Goal: Task Accomplishment & Management: Complete application form

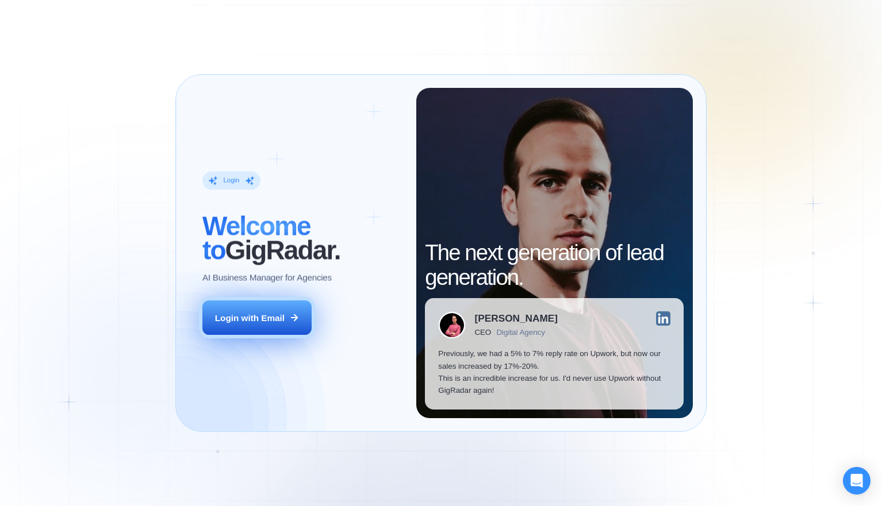
click at [263, 313] on div "Login with Email" at bounding box center [250, 318] width 70 height 12
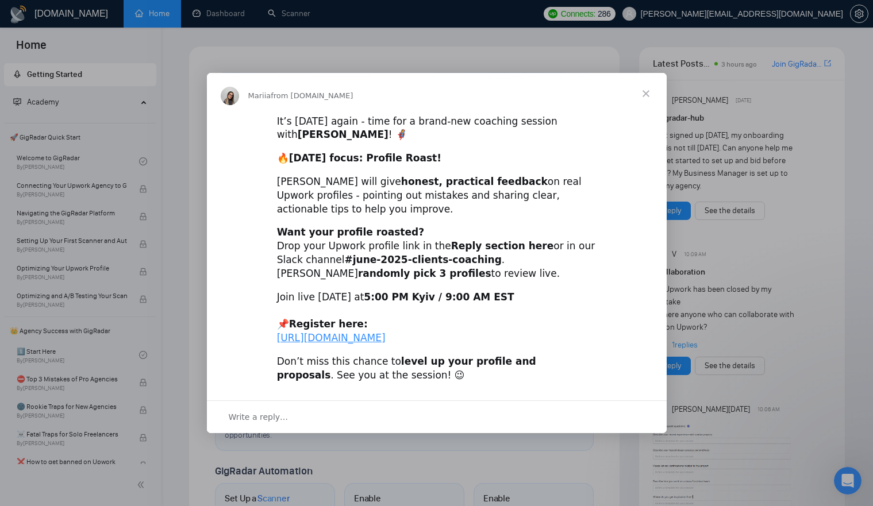
click at [650, 83] on span "Close" at bounding box center [645, 93] width 41 height 41
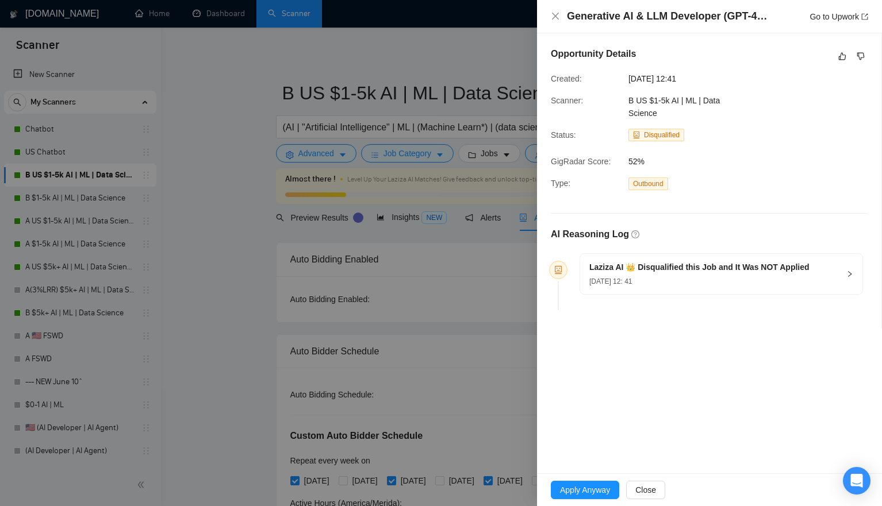
click at [625, 450] on div "Opportunity Details Created: [DATE] 12:41 Scanner: B US $1-5k AI | ML | Data Sc…" at bounding box center [709, 253] width 345 height 440
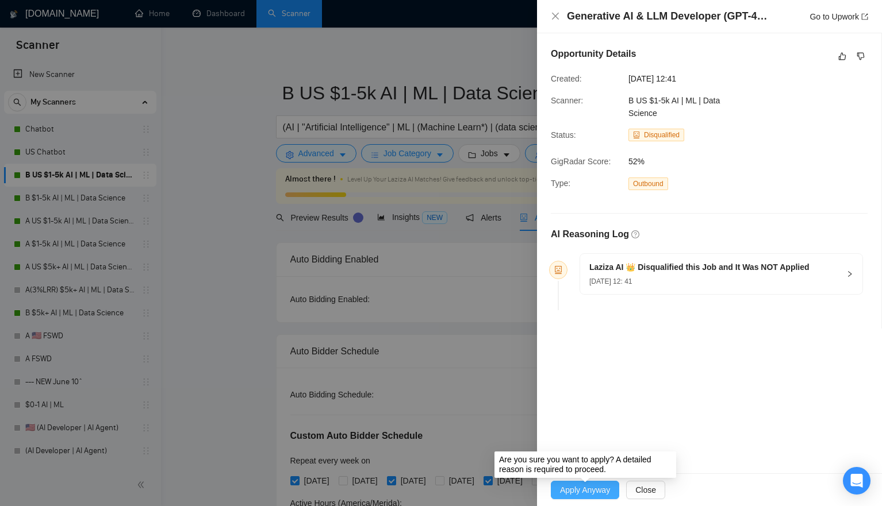
click at [588, 490] on span "Apply Anyway" at bounding box center [585, 490] width 50 height 13
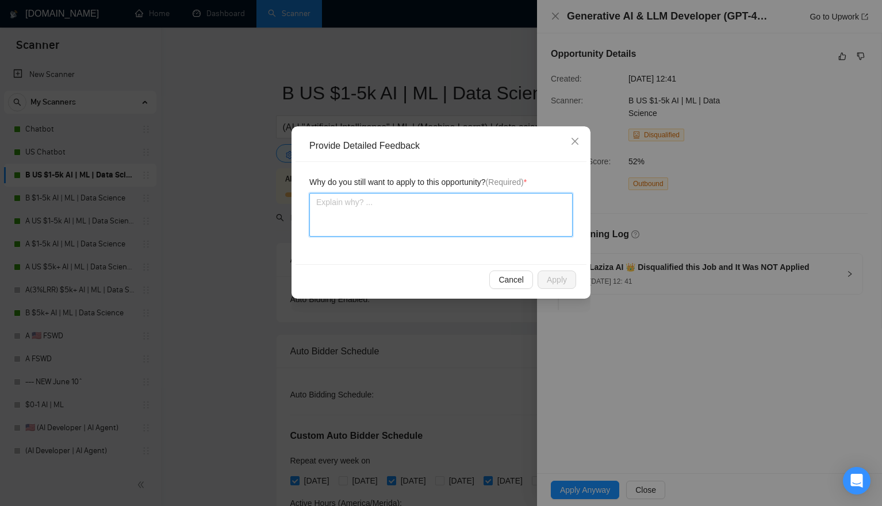
click at [486, 197] on textarea at bounding box center [440, 215] width 263 height 44
type textarea "t"
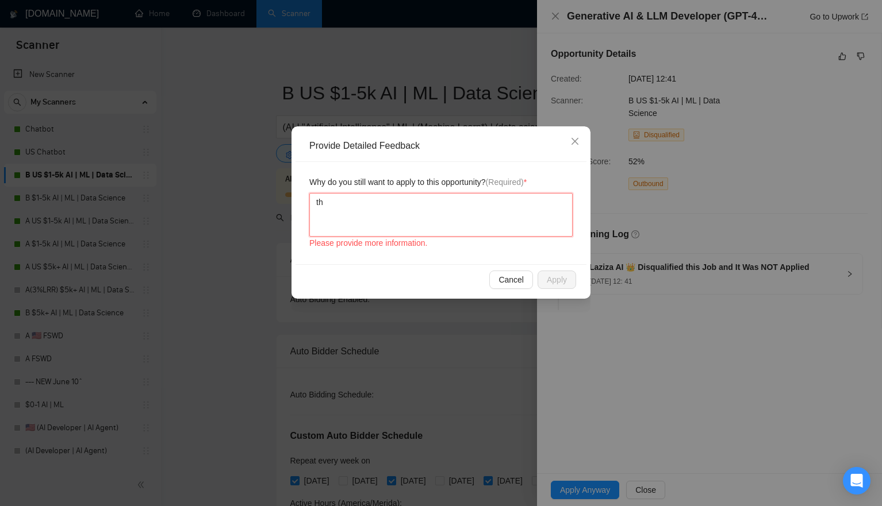
type textarea "the"
type textarea "the j"
type textarea "the jo"
type textarea "the job"
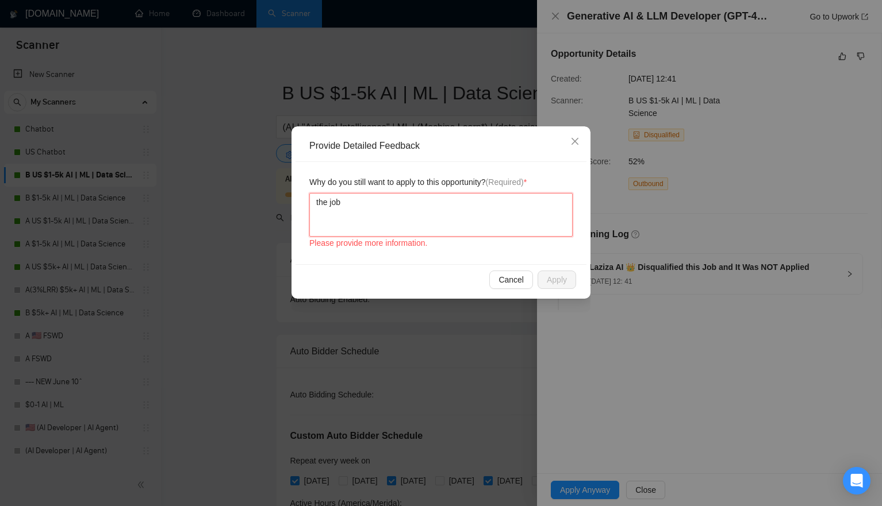
type textarea "the job"
type textarea "the job f"
type textarea "the job fit"
type textarea "the job fits"
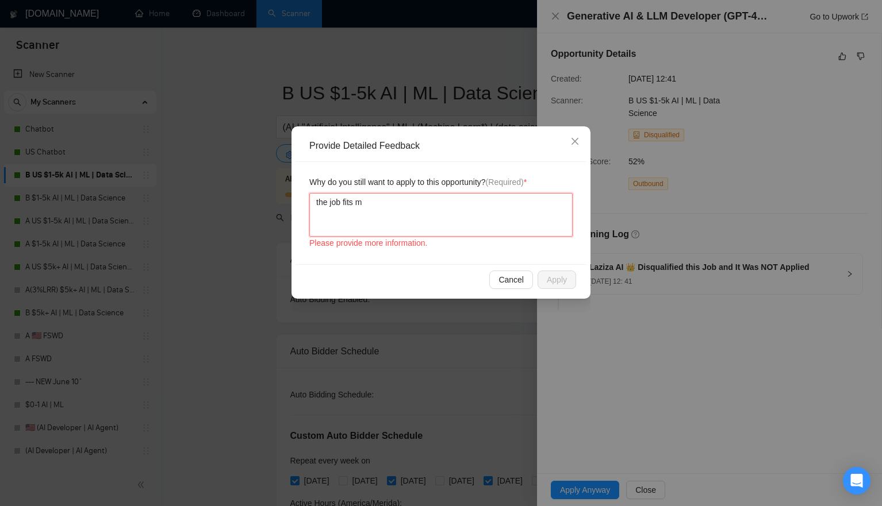
type textarea "the job fits my"
type textarea "the job fits my b"
type textarea "the job fits my ba"
type textarea "the job fits my bac"
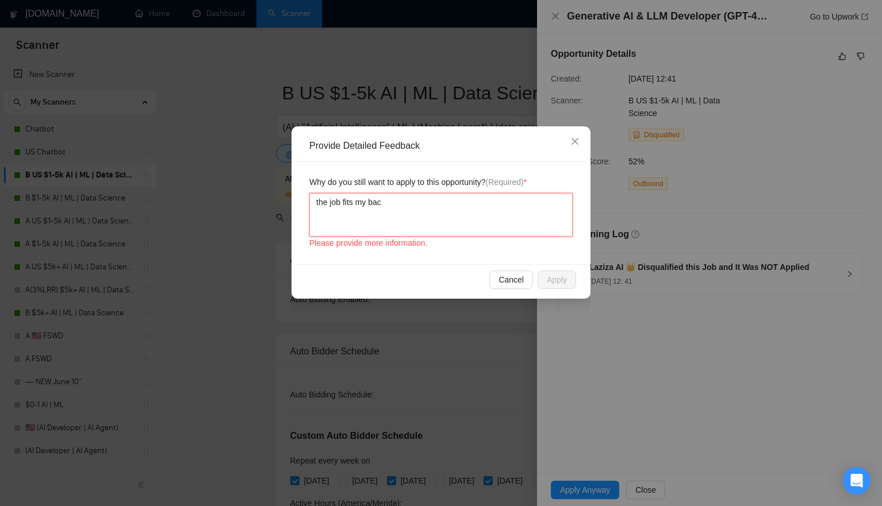
type textarea "the job fits my back"
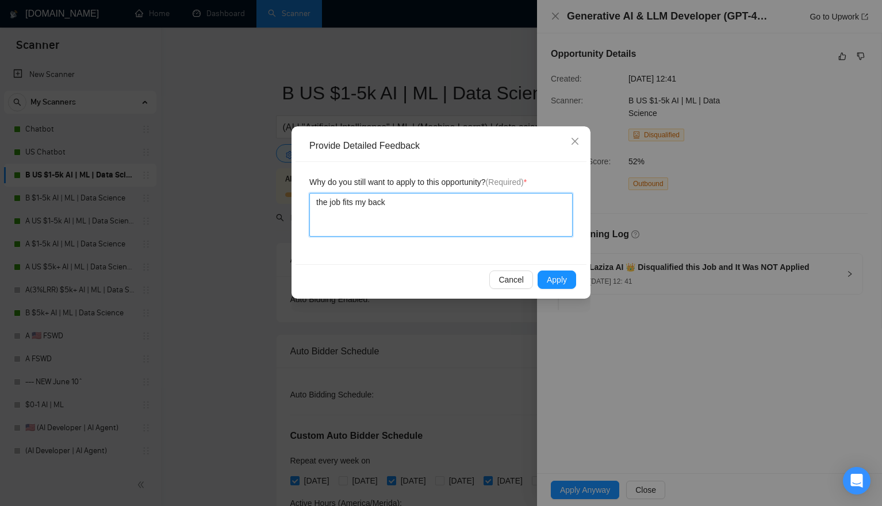
type textarea "the job fits my backg"
type textarea "the job fits my backgro"
type textarea "the job fits my backgrou"
type textarea "the job fits my background"
type textarea "the job fits my background a"
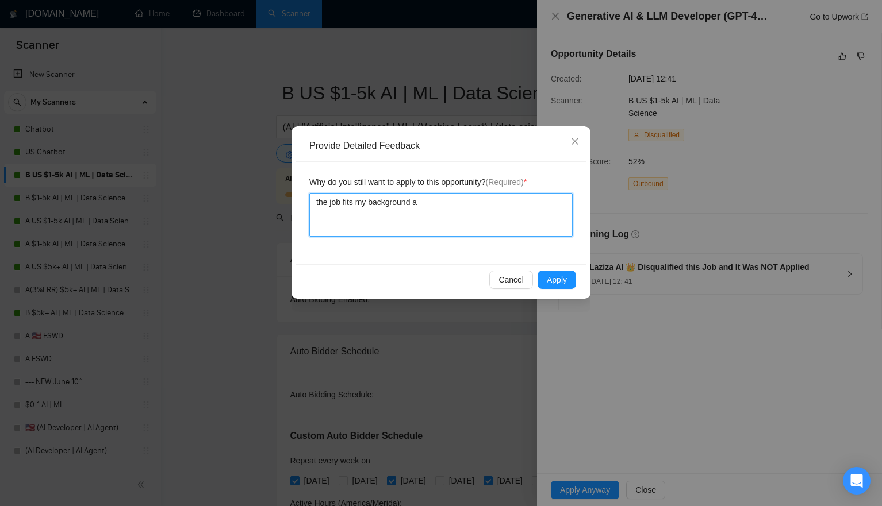
type textarea "the job fits my background an"
type textarea "the job fits my background and"
type textarea "the job fits my background and s"
type textarea "the job fits my background and sk"
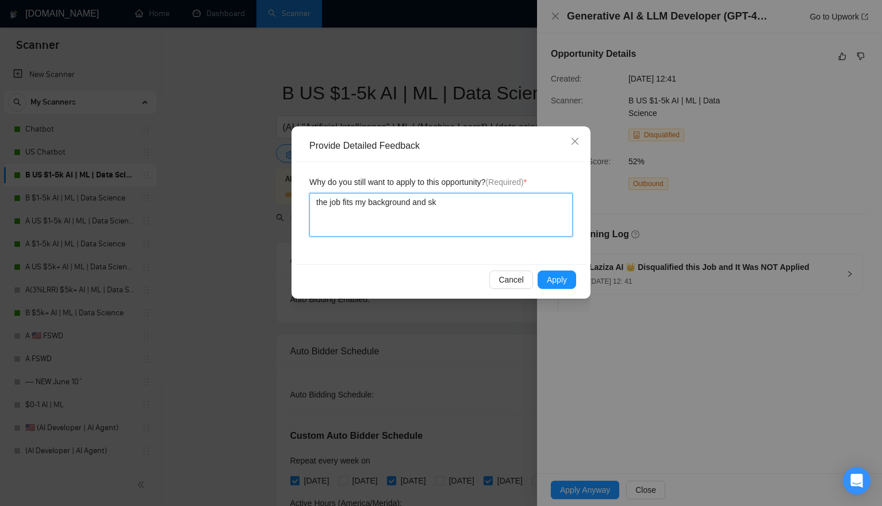
type textarea "the job fits my background and ski"
type textarea "the job fits my background and skil"
type textarea "the job fits my background and skill"
type textarea "the job fits my background and skill s"
type textarea "the job fits my background and skill se"
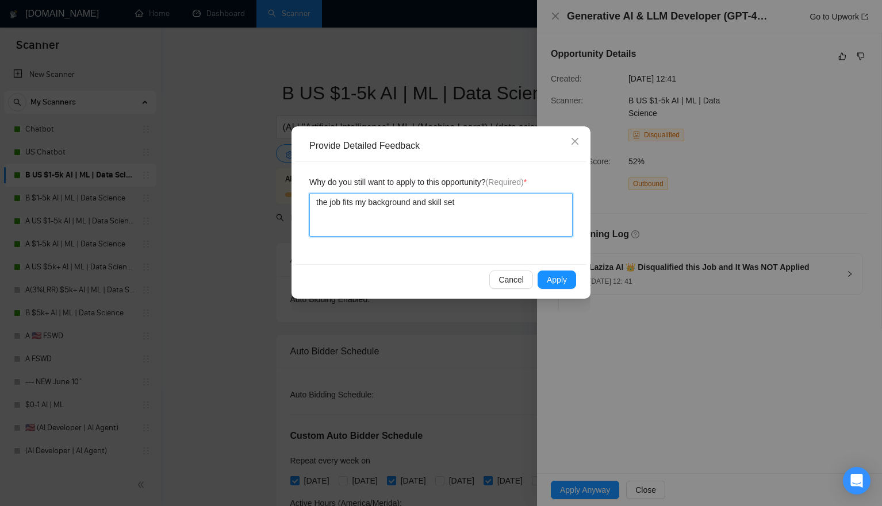
type textarea "the job fits my background and skill set"
type textarea "the job fits my background and skill set e"
type textarea "the job fits my background and skill set"
type textarea "the job fits my background and skill set pe"
type textarea "the job fits my background and skill set per"
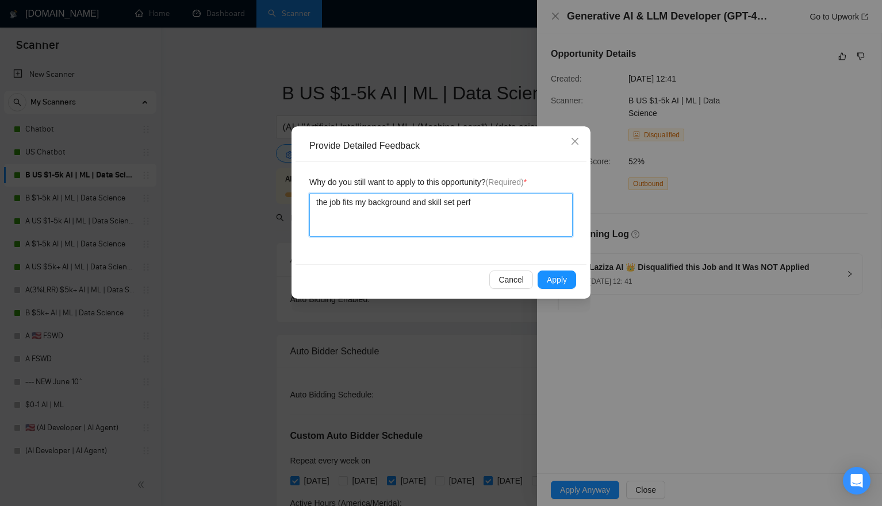
type textarea "the job fits my background and skill set perfe"
type textarea "the job fits my background and skill set perfec"
type textarea "the job fits my background and skill set perfect"
type textarea "the job fits my background and skill set perfectly"
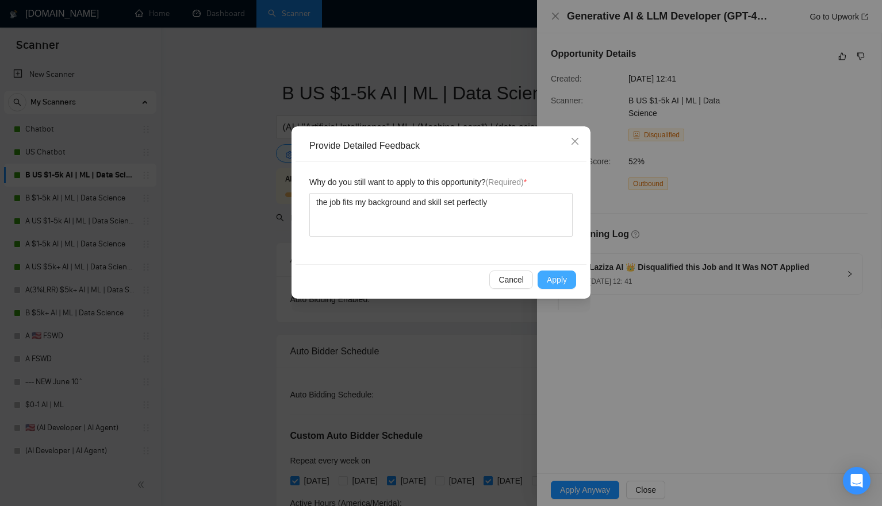
click at [558, 282] on span "Apply" at bounding box center [557, 280] width 20 height 13
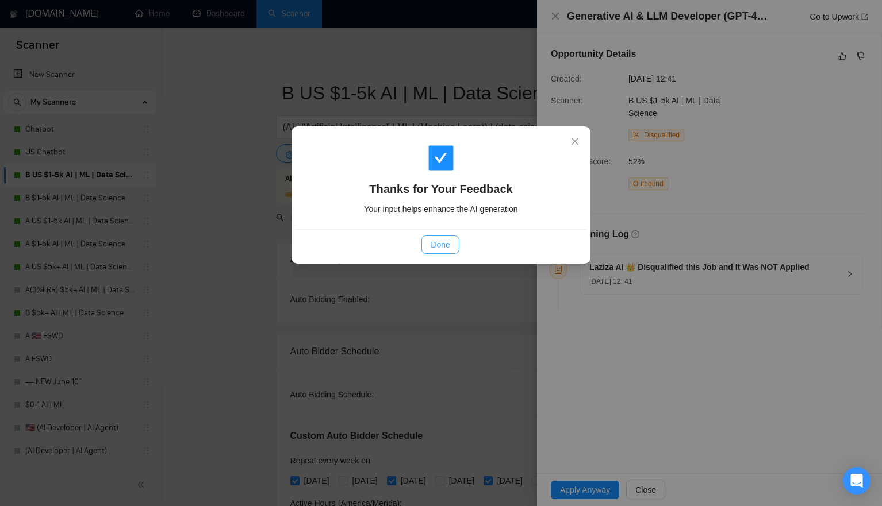
click at [447, 243] on span "Done" at bounding box center [440, 245] width 19 height 13
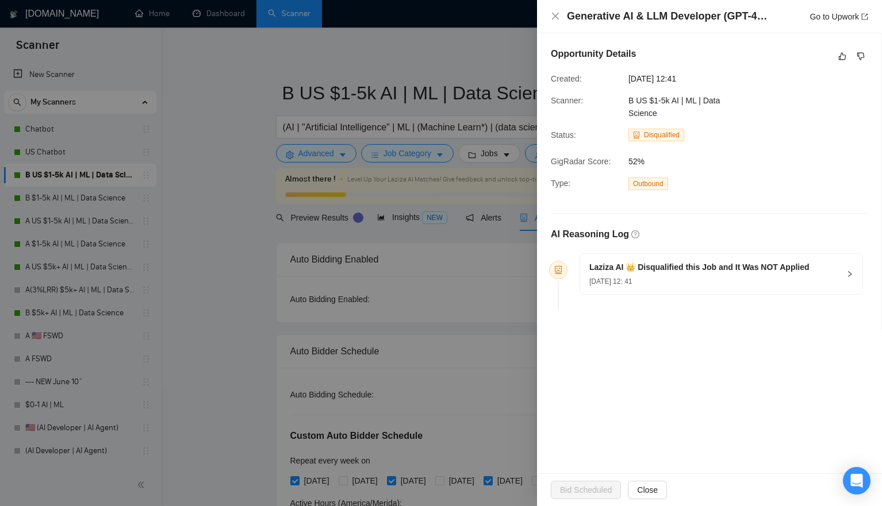
click at [214, 209] on div at bounding box center [441, 253] width 882 height 506
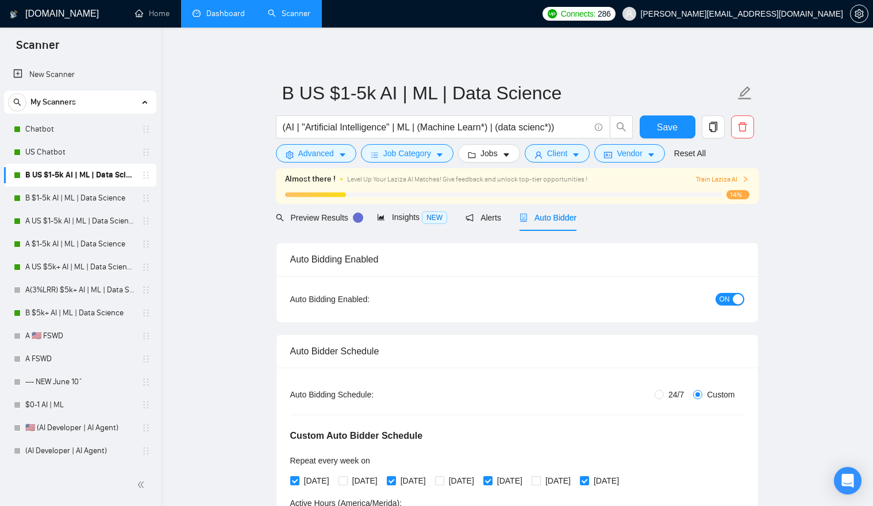
click at [218, 15] on link "Dashboard" at bounding box center [219, 14] width 52 height 10
